Goal: Information Seeking & Learning: Learn about a topic

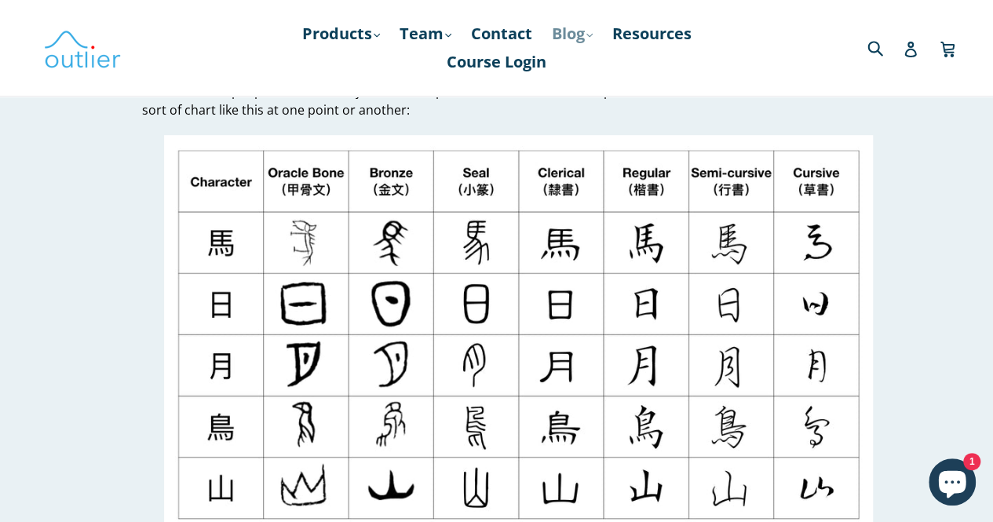
scroll to position [283, 0]
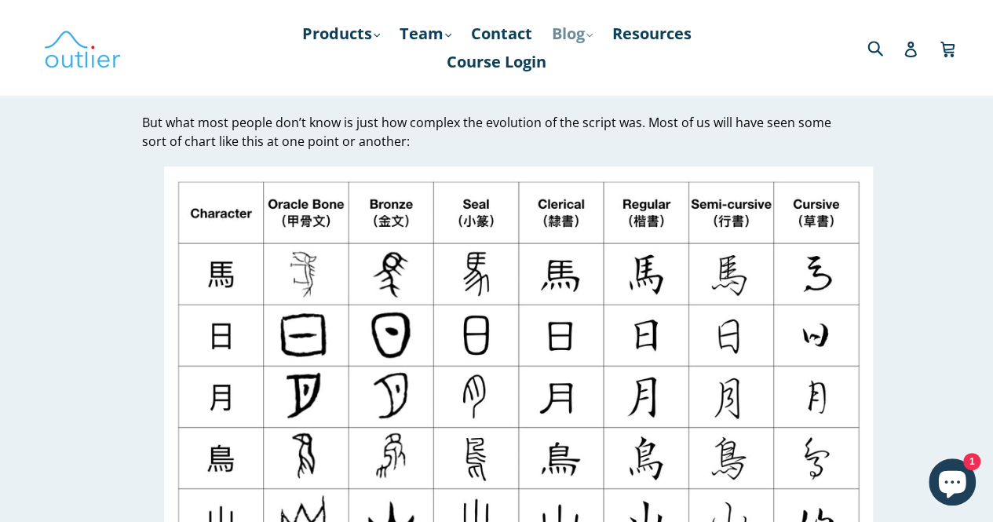
click at [553, 29] on link "Blog .cls-1{fill:#231f20} expand" at bounding box center [572, 34] width 57 height 28
click at [544, 20] on link "Blog .cls-1{fill:#231f20} expand" at bounding box center [572, 34] width 57 height 28
